Goal: Information Seeking & Learning: Learn about a topic

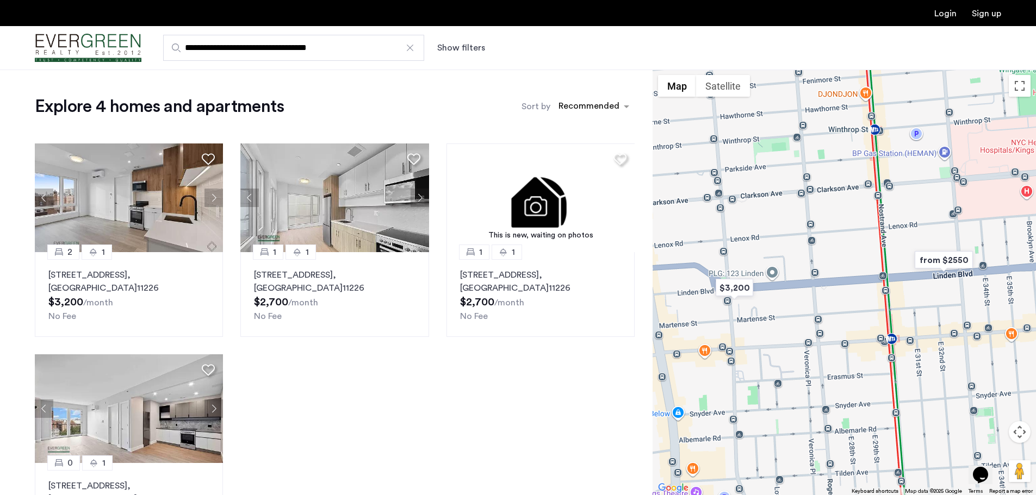
click at [409, 48] on div at bounding box center [410, 47] width 11 height 11
click at [409, 48] on input "**********" at bounding box center [293, 48] width 261 height 26
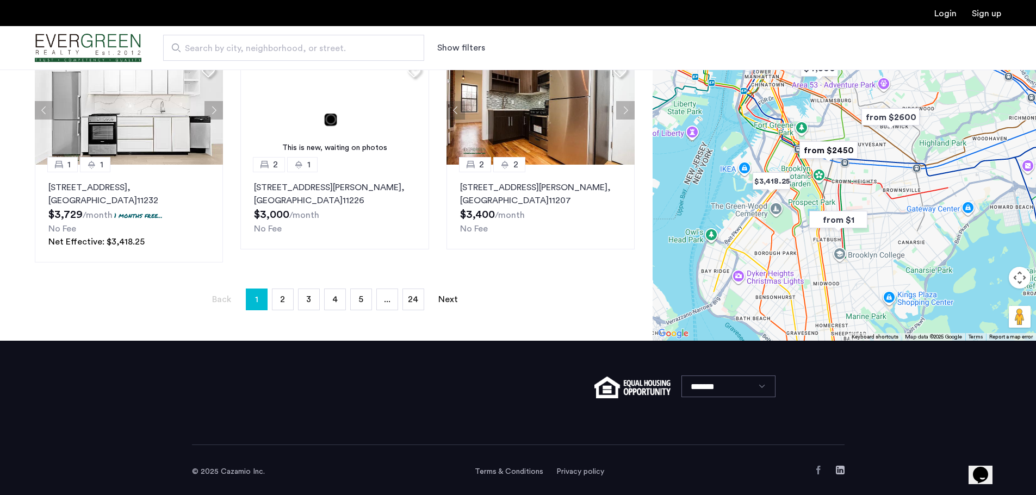
scroll to position [738, 0]
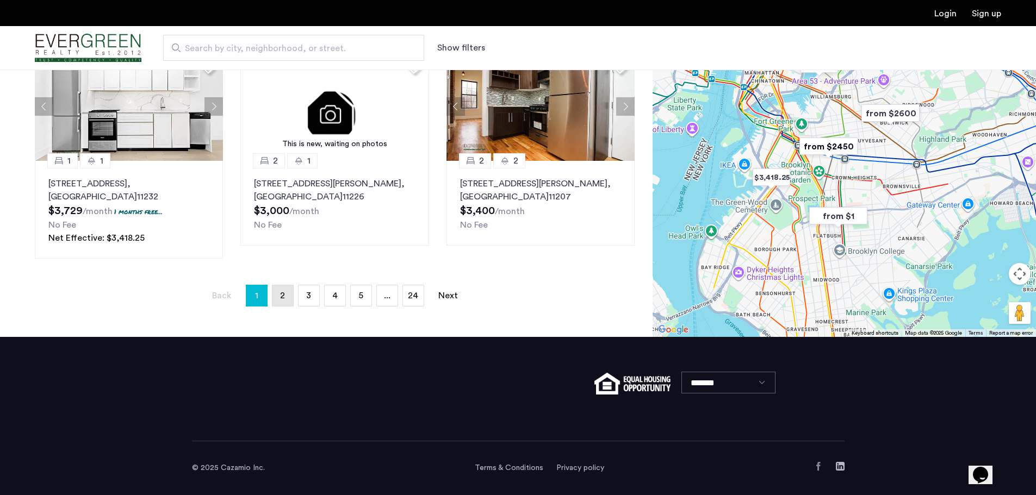
click at [286, 296] on link "page 2" at bounding box center [282, 296] width 21 height 21
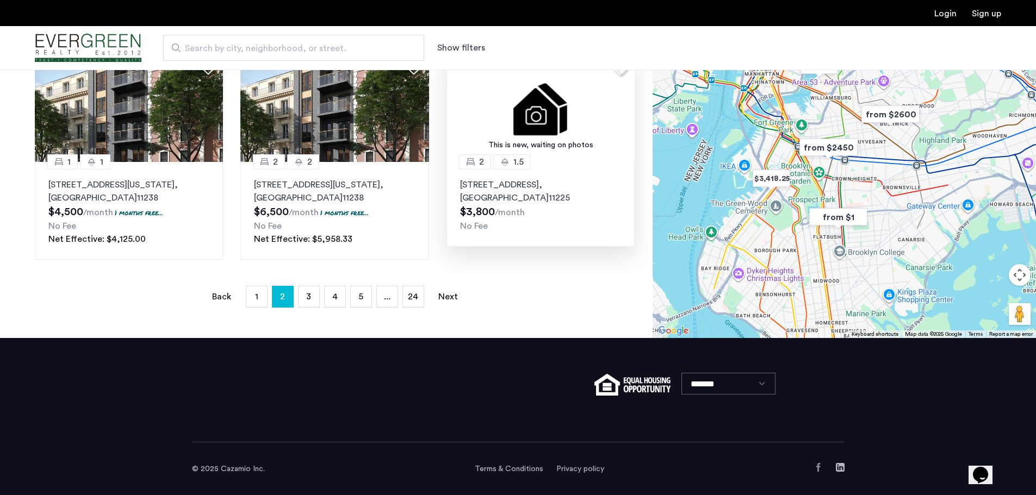
scroll to position [764, 0]
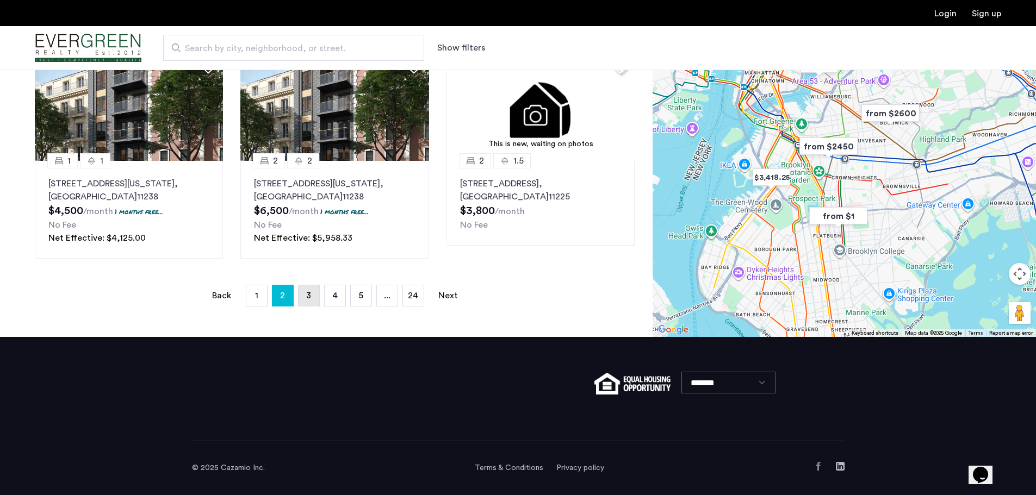
click at [313, 293] on link "page 3" at bounding box center [309, 296] width 21 height 21
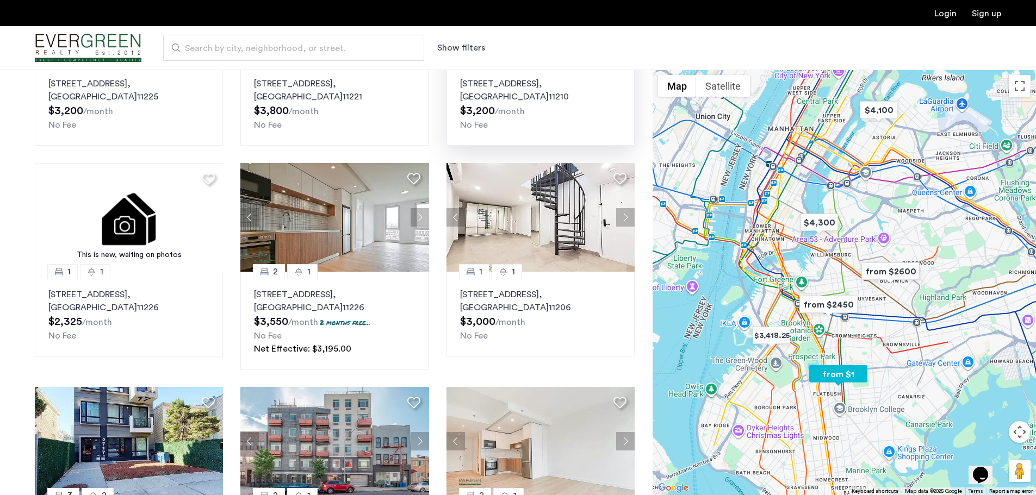
scroll to position [435, 0]
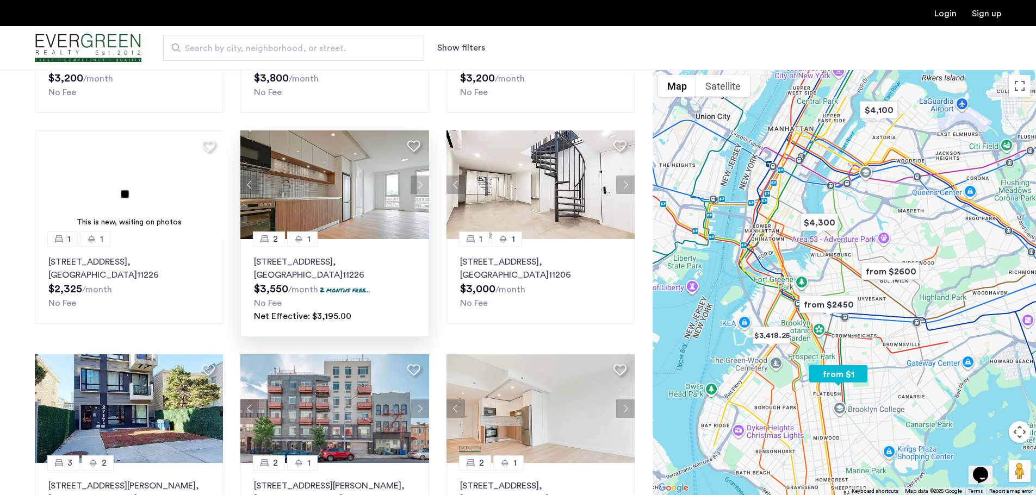
click at [333, 206] on img at bounding box center [334, 185] width 189 height 109
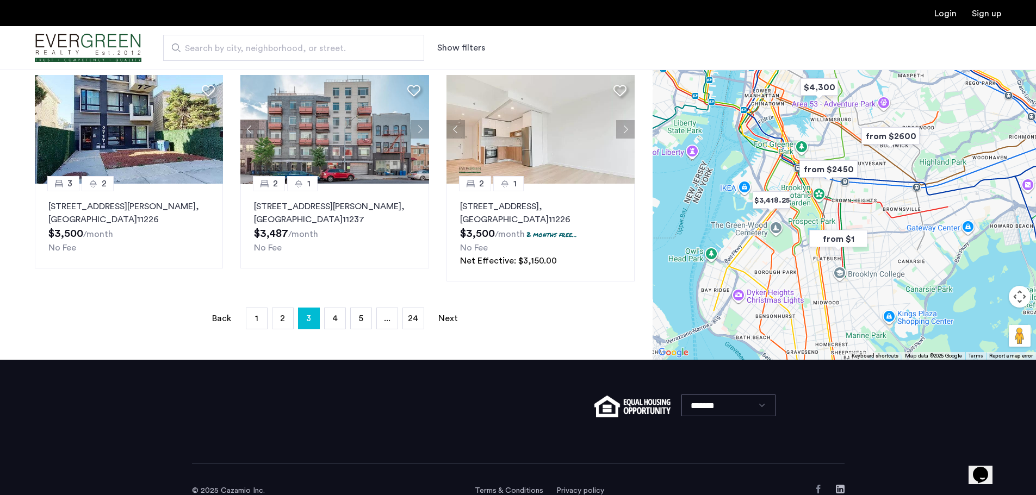
scroll to position [738, 0]
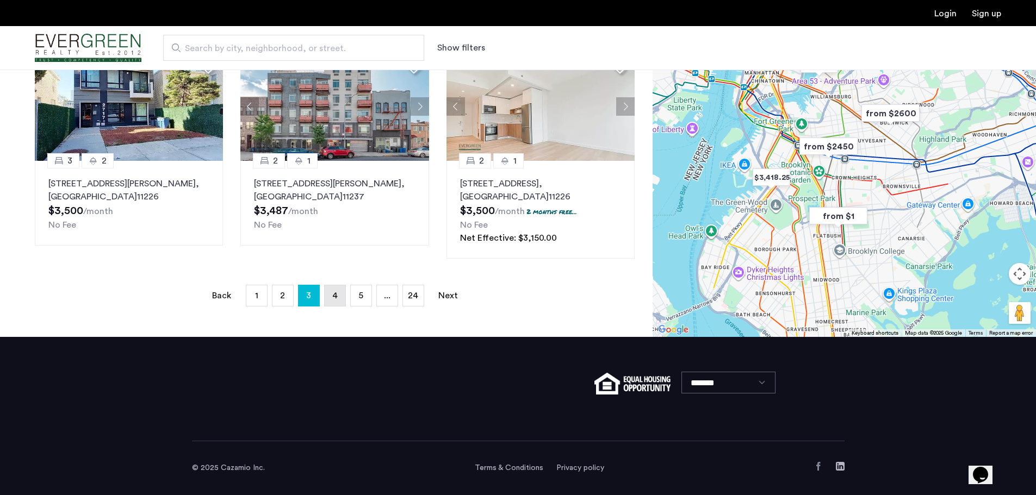
click at [336, 292] on span "4" at bounding box center [334, 296] width 5 height 9
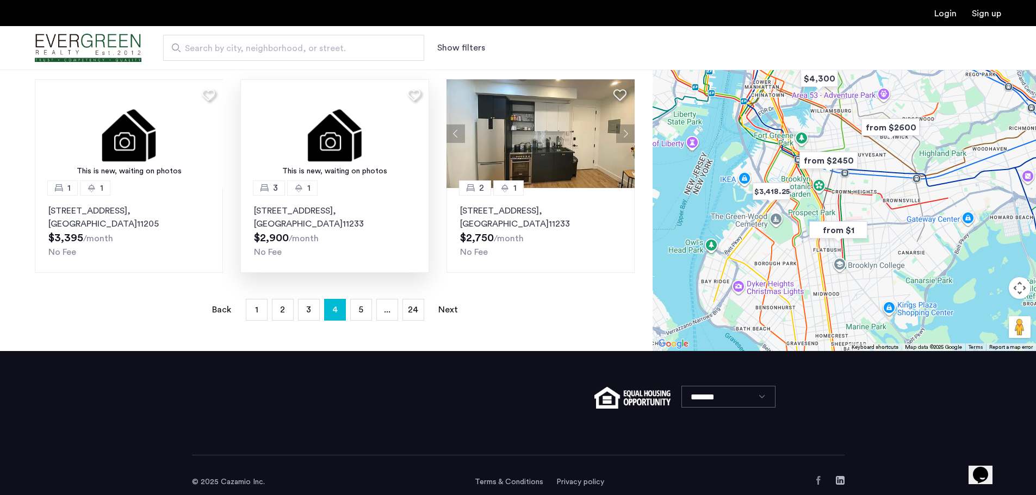
scroll to position [707, 0]
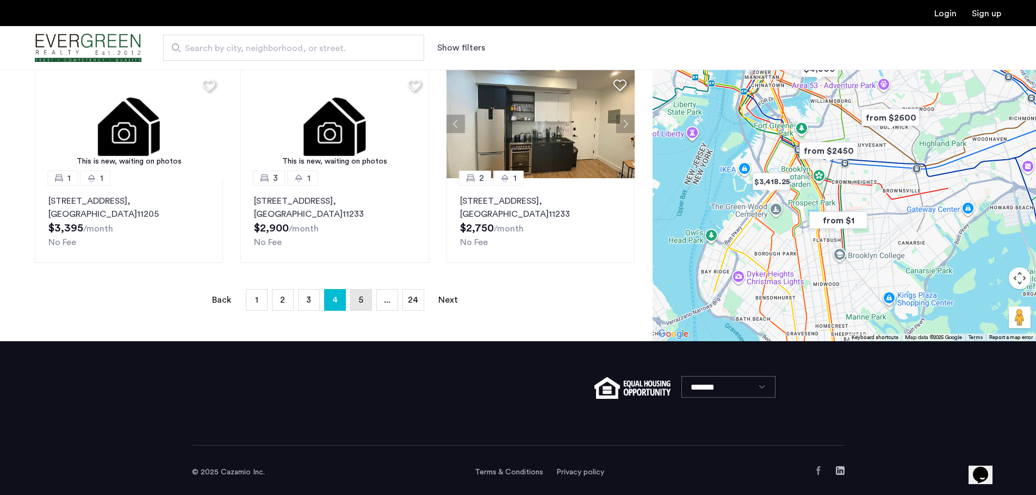
click at [361, 303] on span "5" at bounding box center [360, 300] width 5 height 9
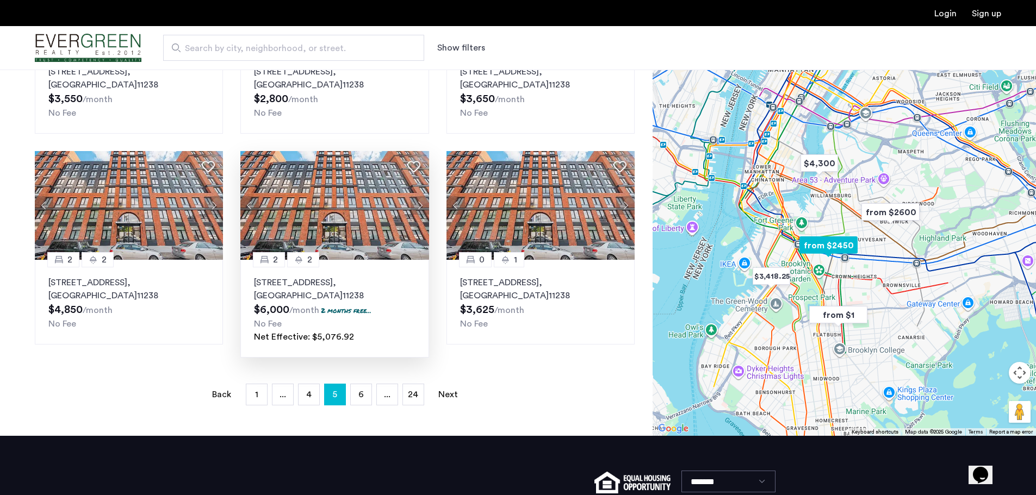
scroll to position [653, 0]
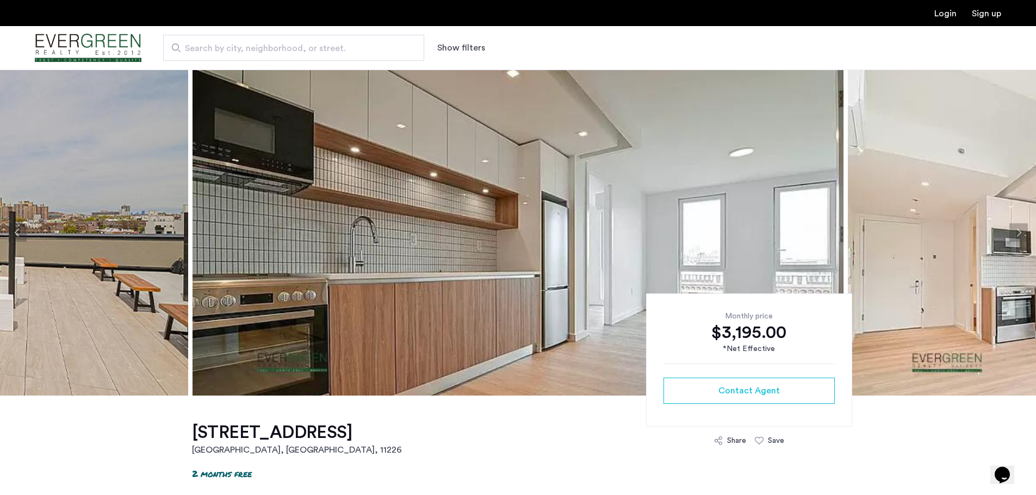
click at [1020, 233] on button "Next apartment" at bounding box center [1018, 233] width 18 height 18
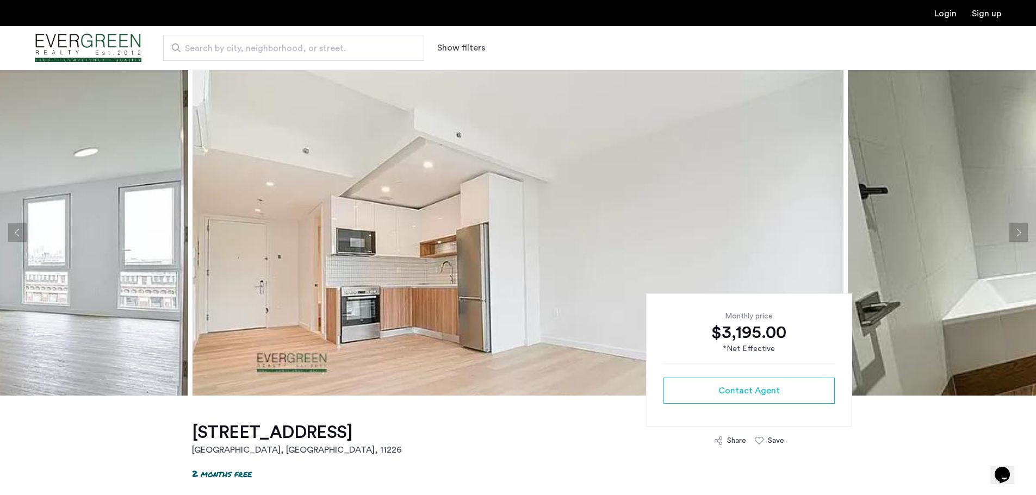
click at [1020, 233] on button "Next apartment" at bounding box center [1018, 233] width 18 height 18
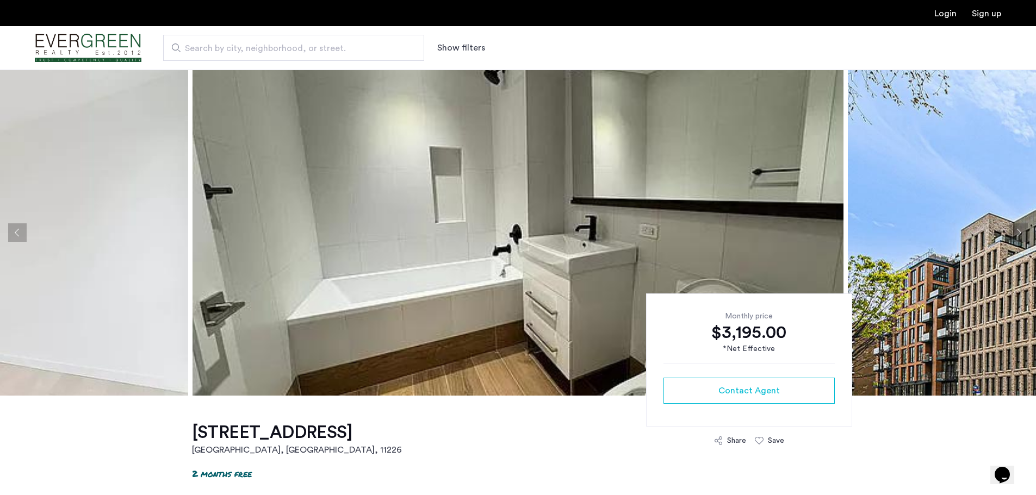
click at [1020, 233] on button "Next apartment" at bounding box center [1018, 233] width 18 height 18
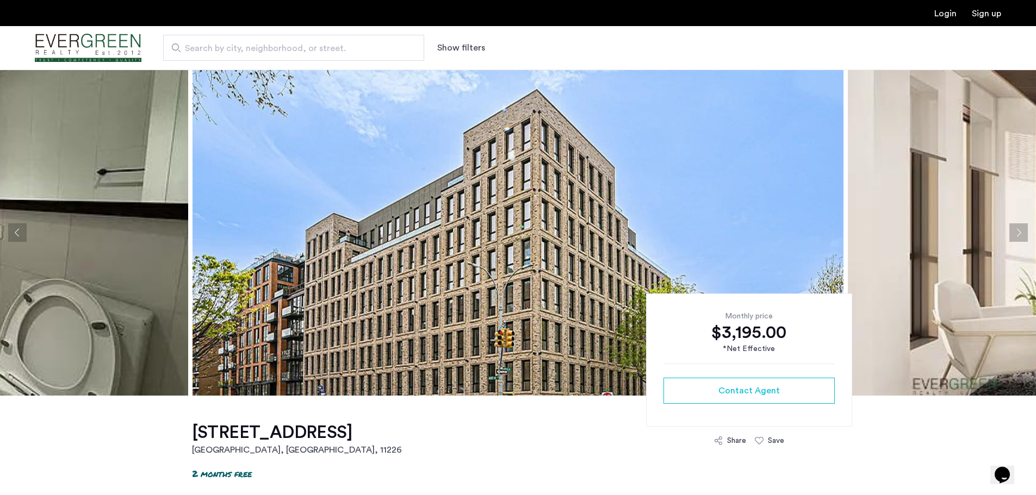
click at [1020, 233] on button "Next apartment" at bounding box center [1018, 233] width 18 height 18
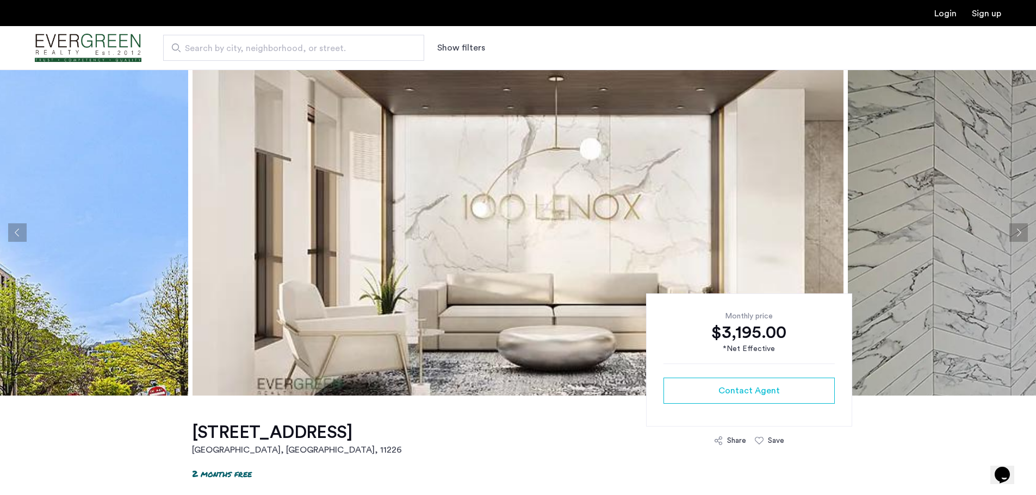
click at [1020, 233] on button "Next apartment" at bounding box center [1018, 233] width 18 height 18
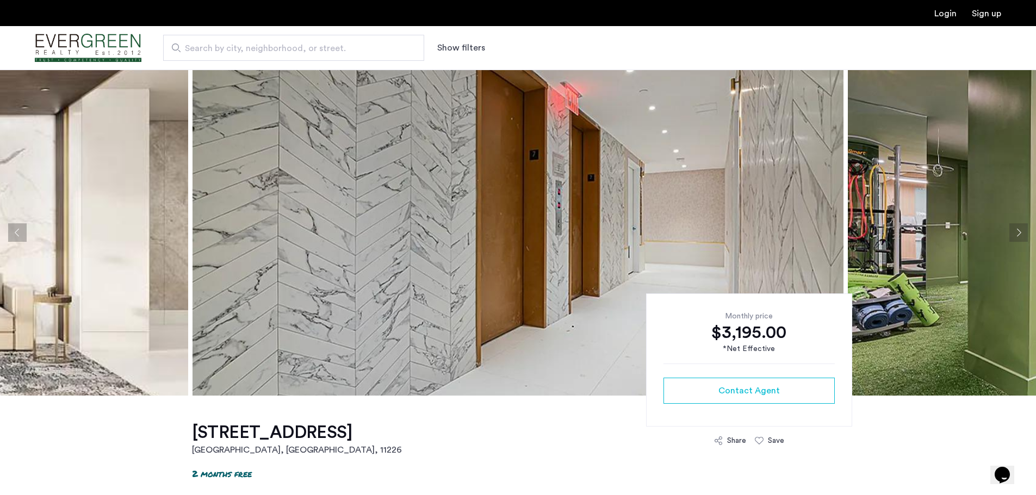
click at [1020, 233] on button "Next apartment" at bounding box center [1018, 233] width 18 height 18
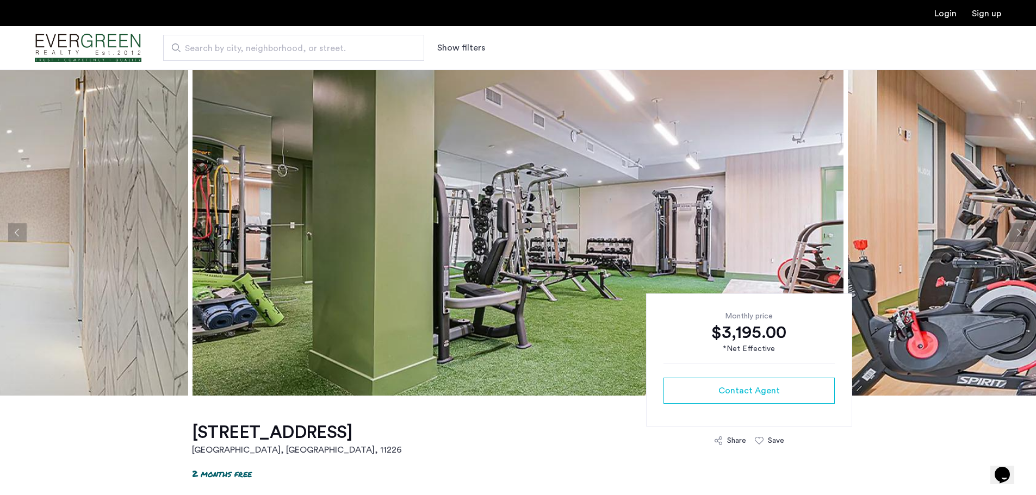
click at [1020, 233] on button "Next apartment" at bounding box center [1018, 233] width 18 height 18
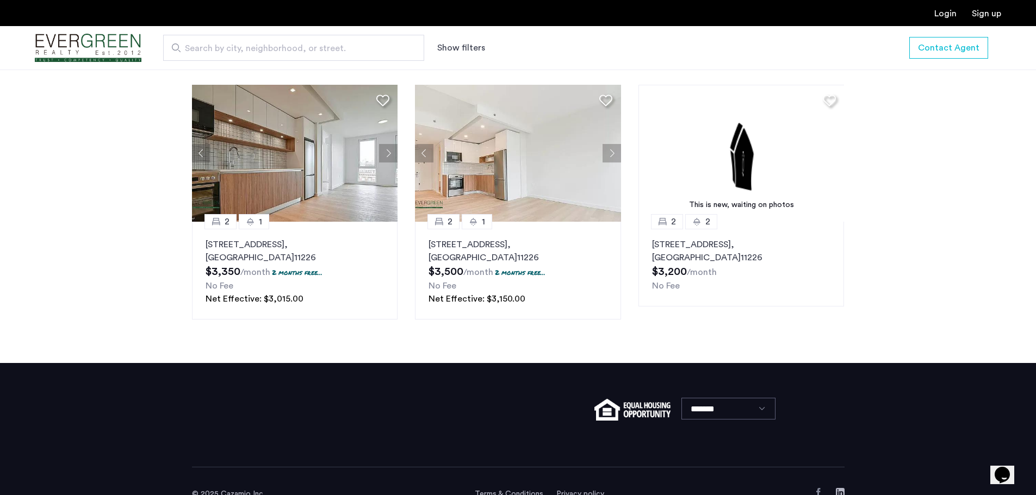
scroll to position [1403, 0]
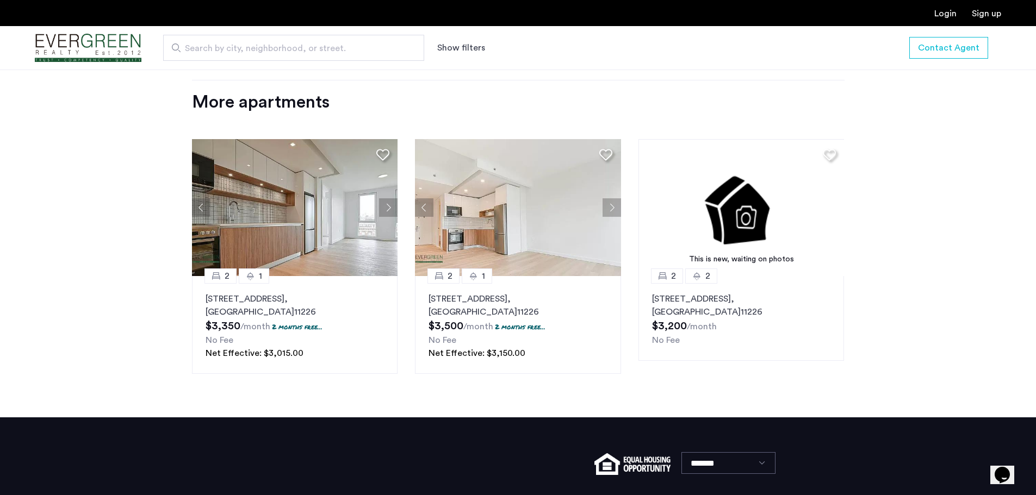
click at [339, 231] on img at bounding box center [295, 207] width 206 height 137
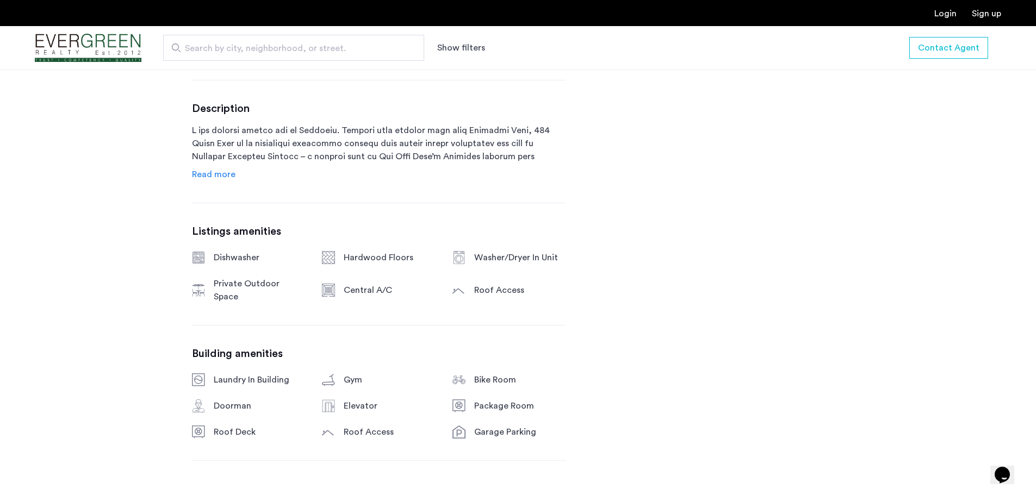
scroll to position [544, 0]
